Goal: Find specific page/section: Find specific page/section

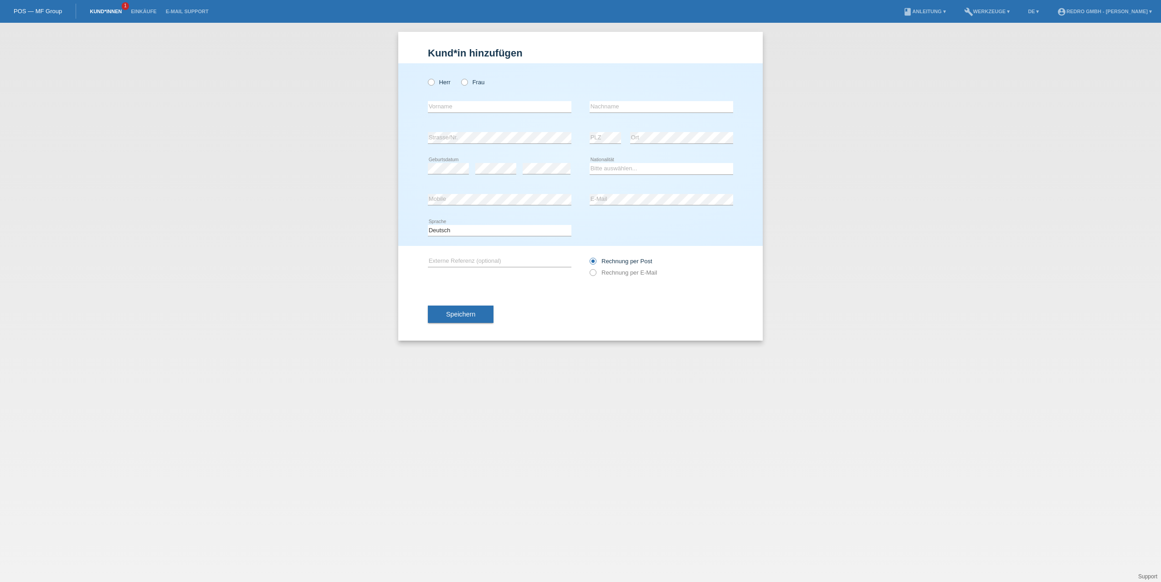
click at [111, 10] on link "Kund*innen" at bounding box center [105, 11] width 41 height 5
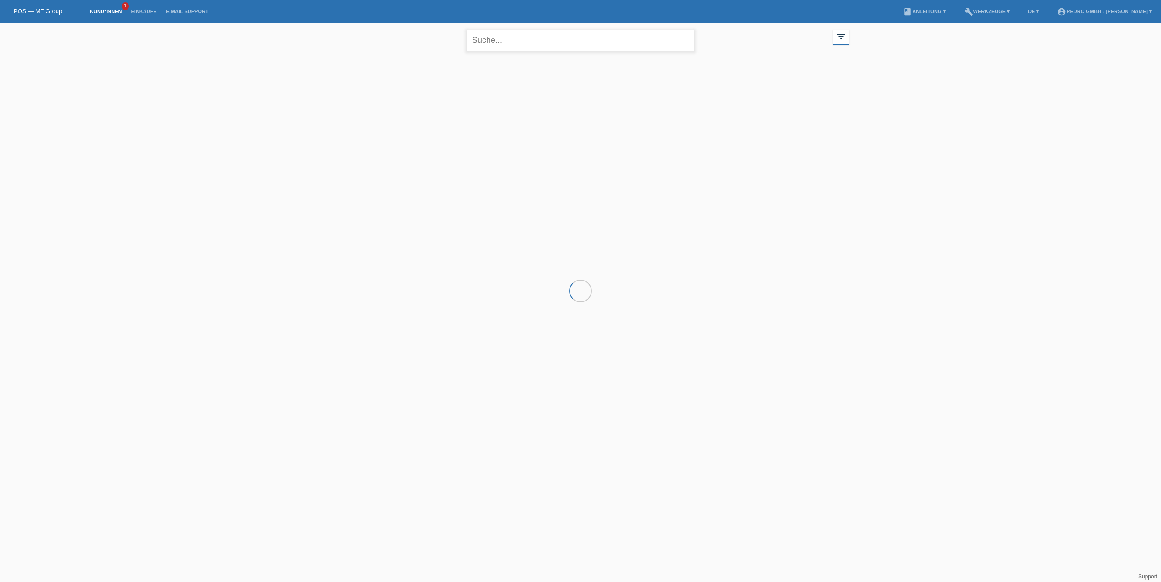
click at [487, 39] on input "text" at bounding box center [581, 40] width 228 height 21
type input "hager"
click at [552, 129] on span "Anzeigen" at bounding box center [556, 127] width 25 height 7
